Goal: Task Accomplishment & Management: Manage account settings

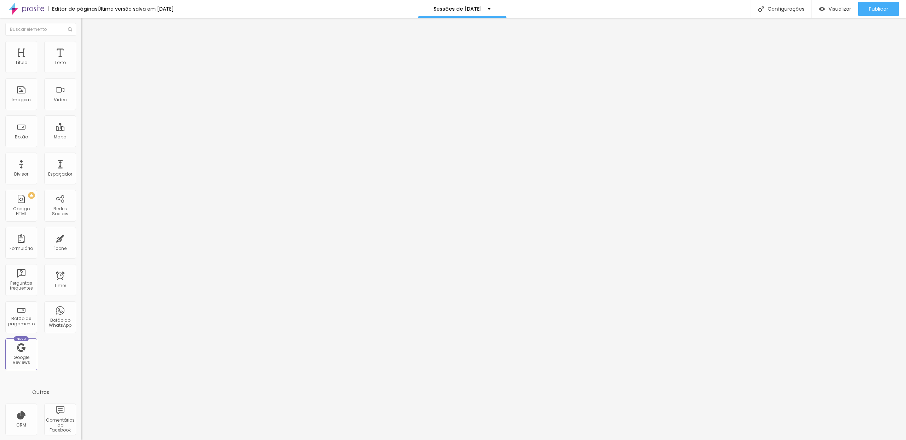
click at [81, 71] on img at bounding box center [83, 73] width 4 height 4
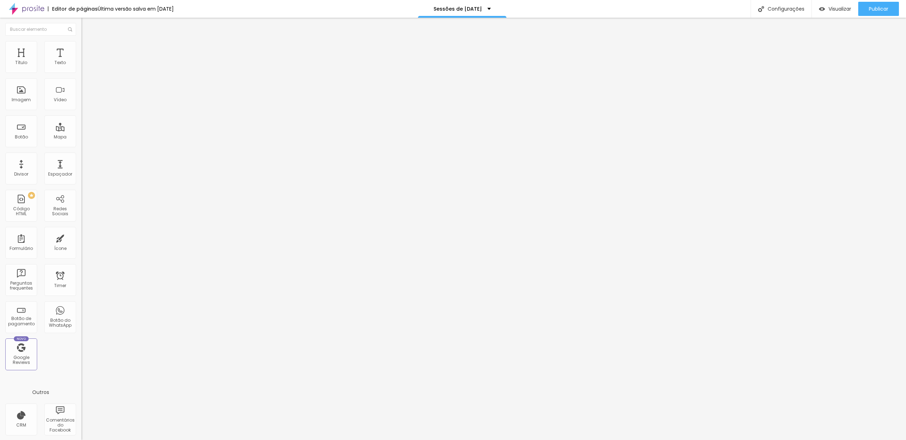
type input "Estúdio - [DATE]"
type input "Estúdio - [DATE] (apenas disponíveis alguns horários da manhã)"
type input "Estúdio - [DATE]"
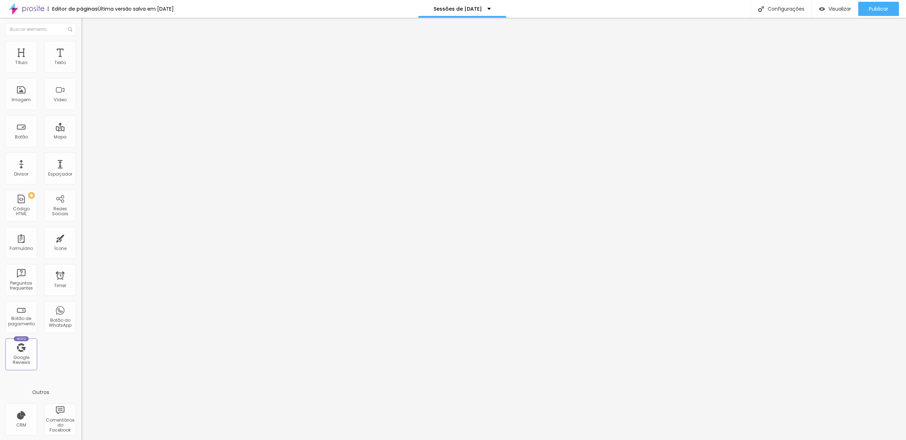
type input "Estúdio - [DATE]"
type input "Estúdio - Vaga durante a Semana (data e horário a combinar)"
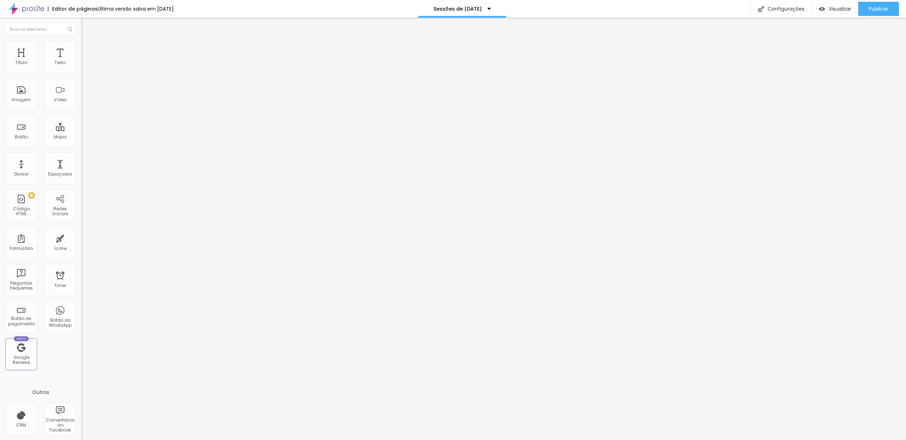
click at [866, 16] on div "Publicar alterações Clique para publicar as ultimas alterações reaizadas Visual…" at bounding box center [859, 40] width 78 height 48
click at [867, 13] on button "Publicar" at bounding box center [878, 9] width 41 height 14
